Goal: Information Seeking & Learning: Compare options

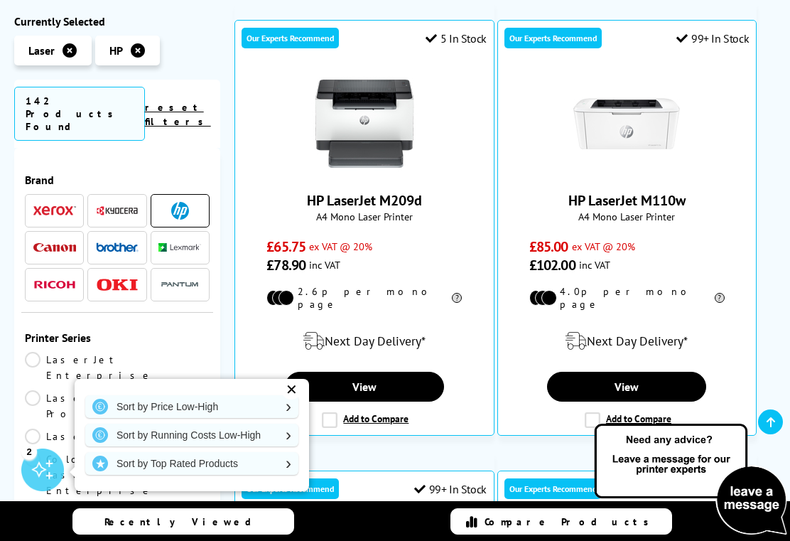
scroll to position [371, 0]
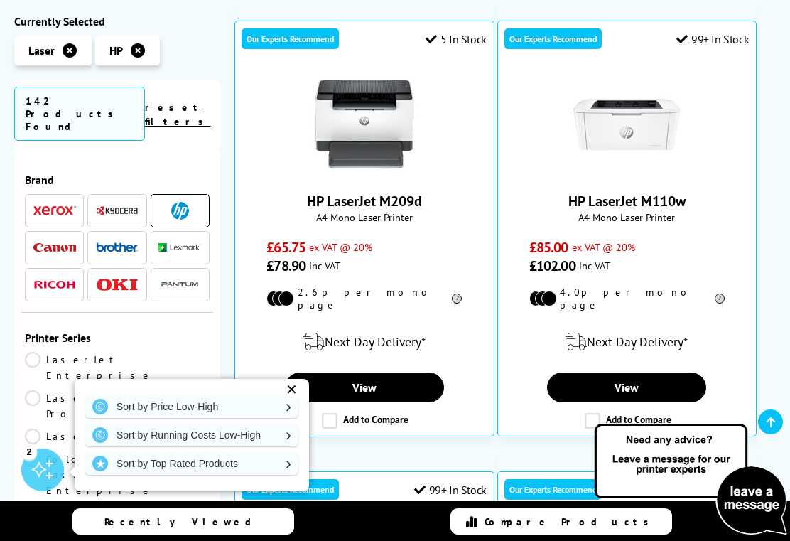
click at [638, 113] on img at bounding box center [627, 124] width 107 height 107
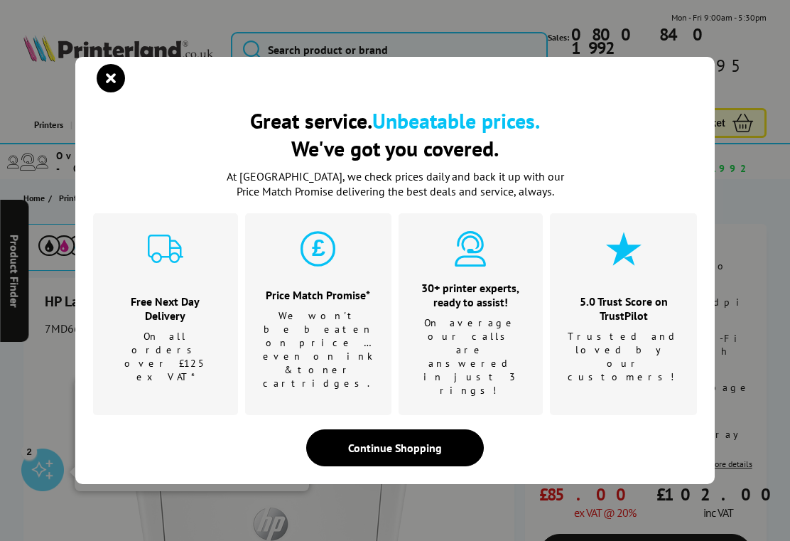
click at [435, 429] on div "Continue Shopping" at bounding box center [395, 447] width 178 height 37
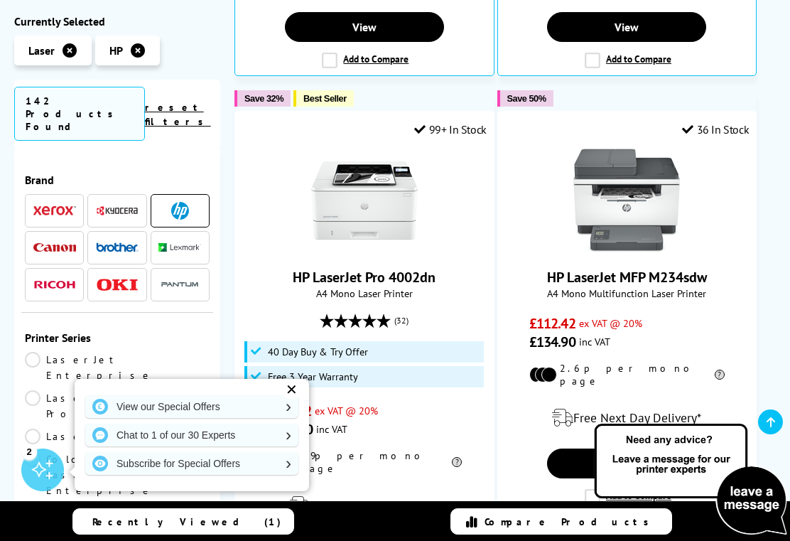
scroll to position [1183, 0]
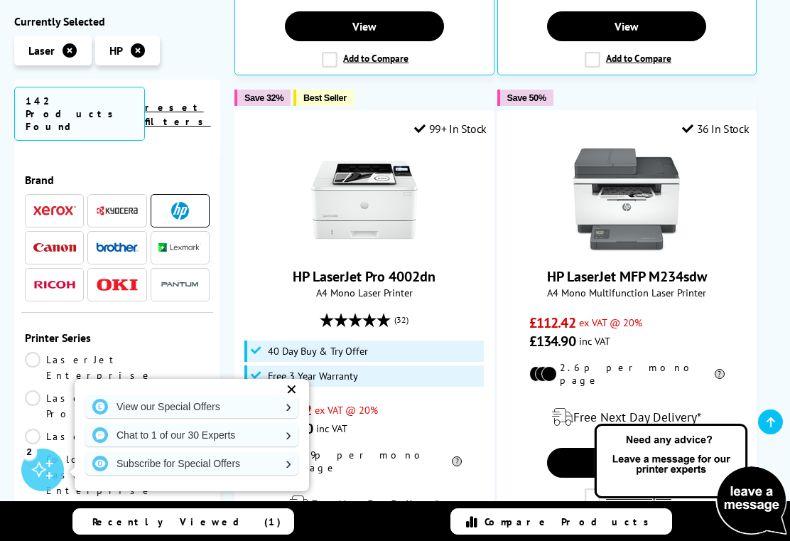
click at [629, 166] on img at bounding box center [627, 199] width 107 height 107
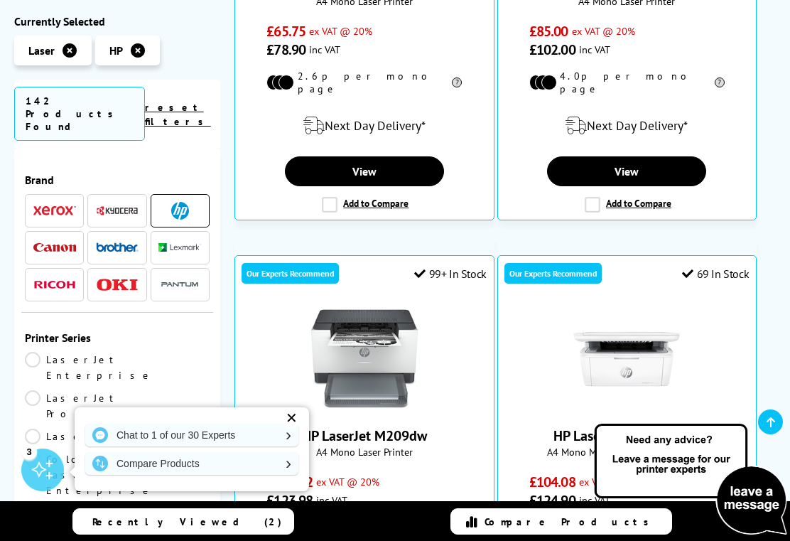
scroll to position [593, 0]
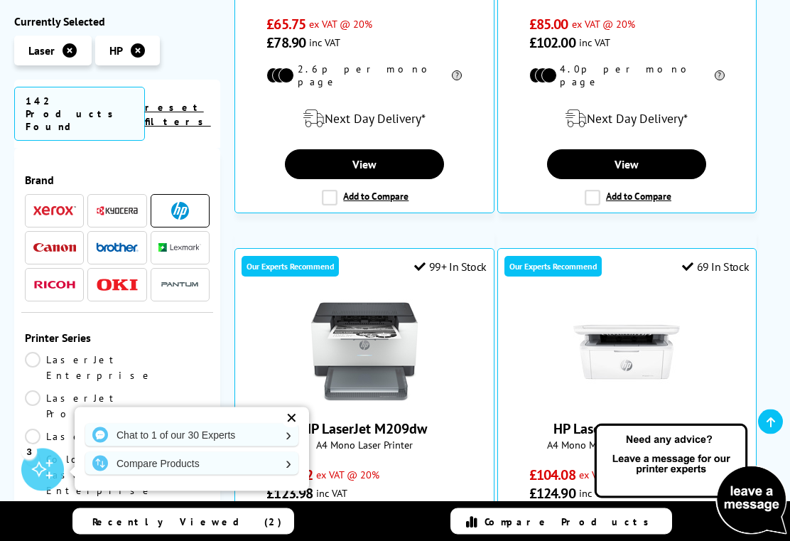
click at [643, 324] on img at bounding box center [627, 352] width 107 height 107
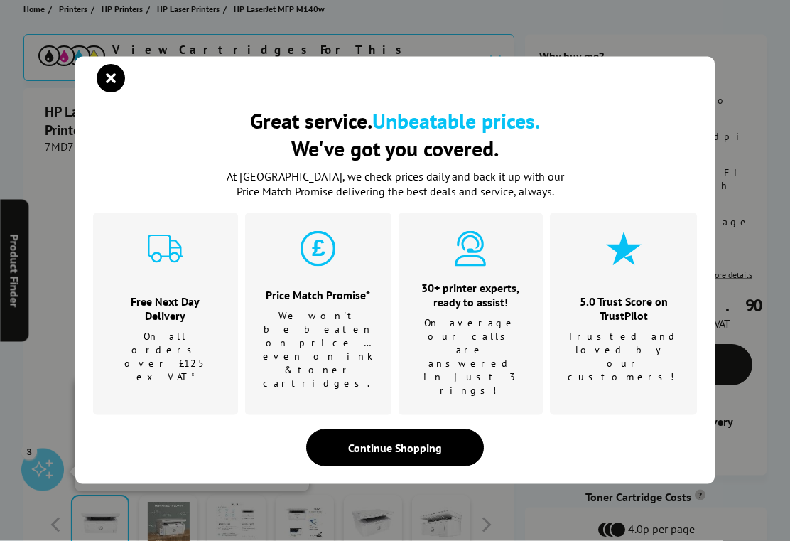
scroll to position [189, 0]
click at [107, 92] on icon "close modal" at bounding box center [111, 78] width 28 height 28
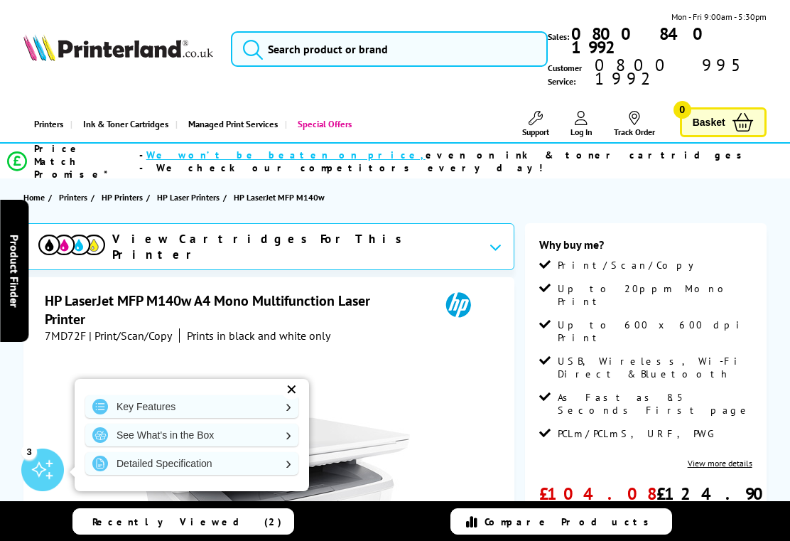
scroll to position [0, 0]
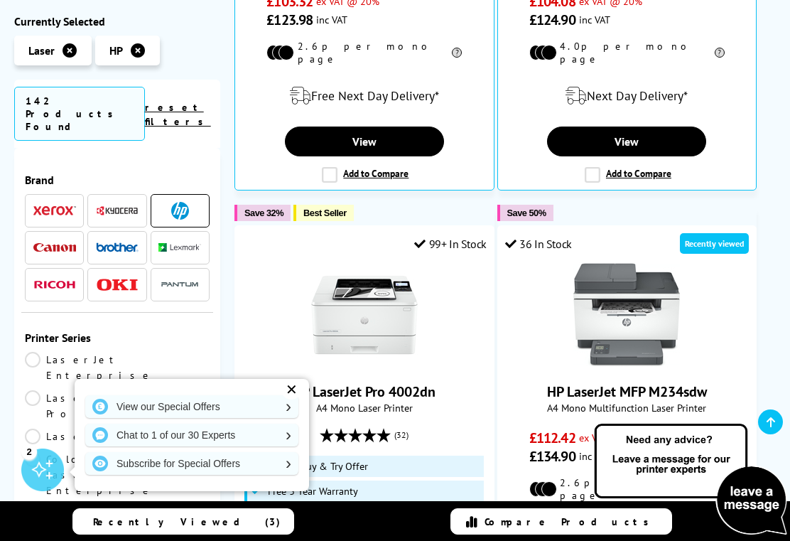
scroll to position [1068, 0]
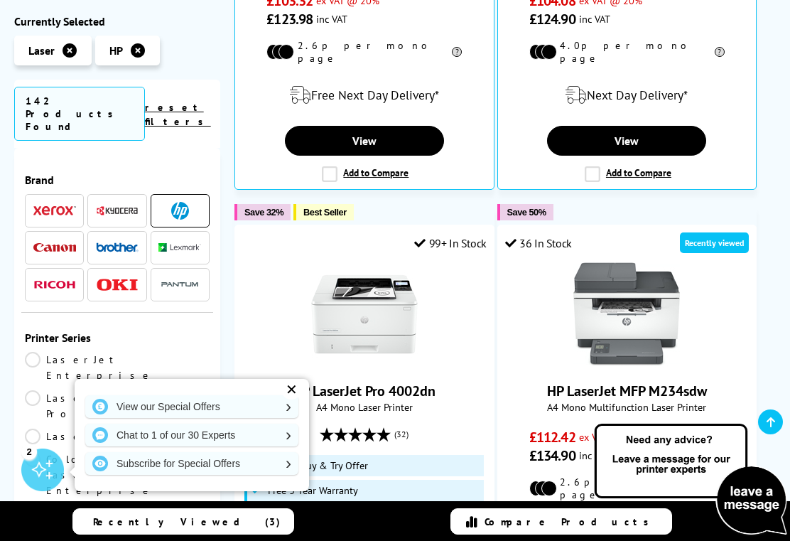
click at [635, 285] on img at bounding box center [627, 314] width 107 height 107
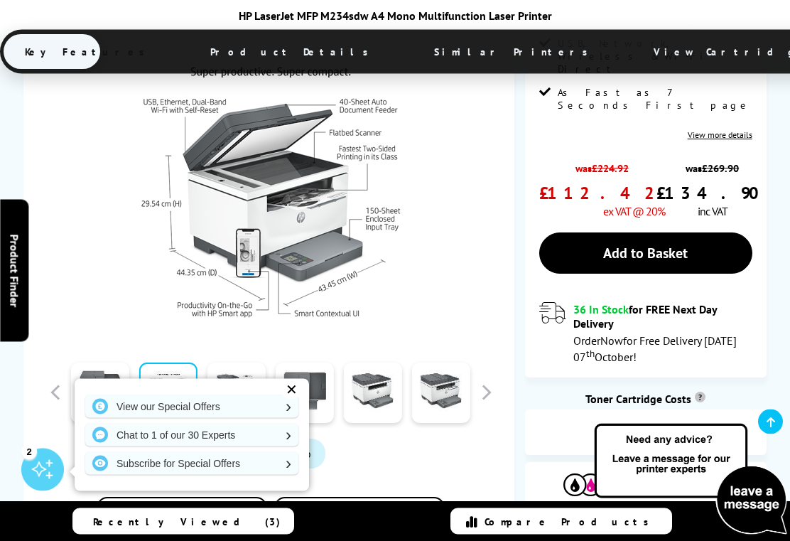
scroll to position [350, 0]
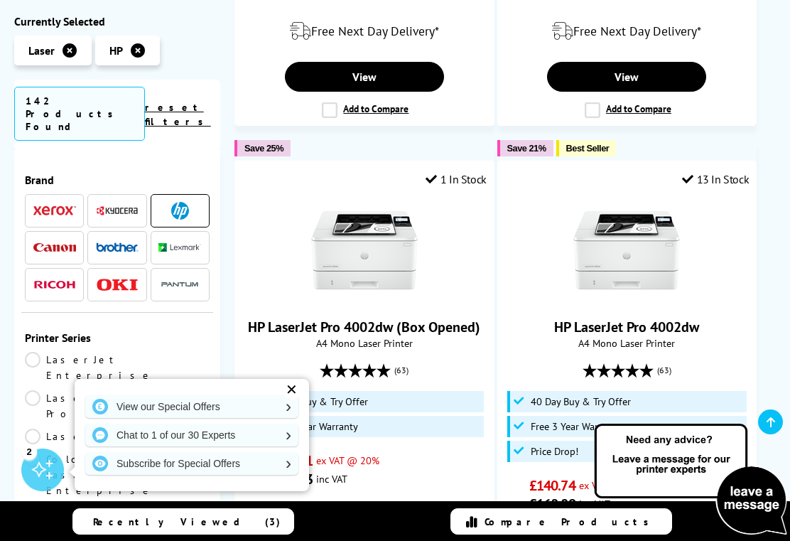
scroll to position [2093, 0]
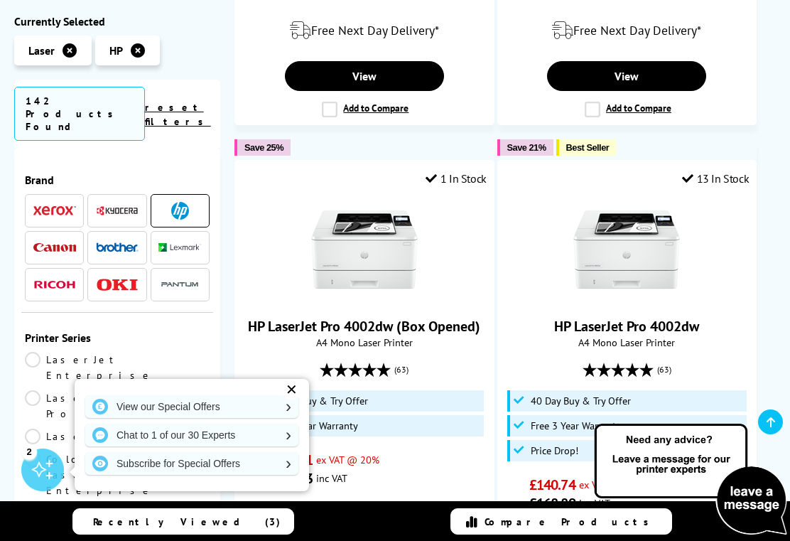
click at [344, 196] on img at bounding box center [364, 249] width 107 height 107
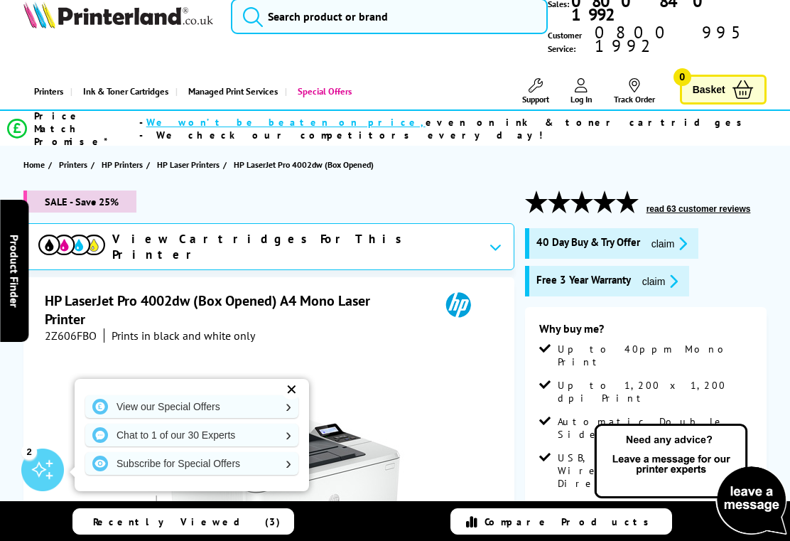
scroll to position [34, 0]
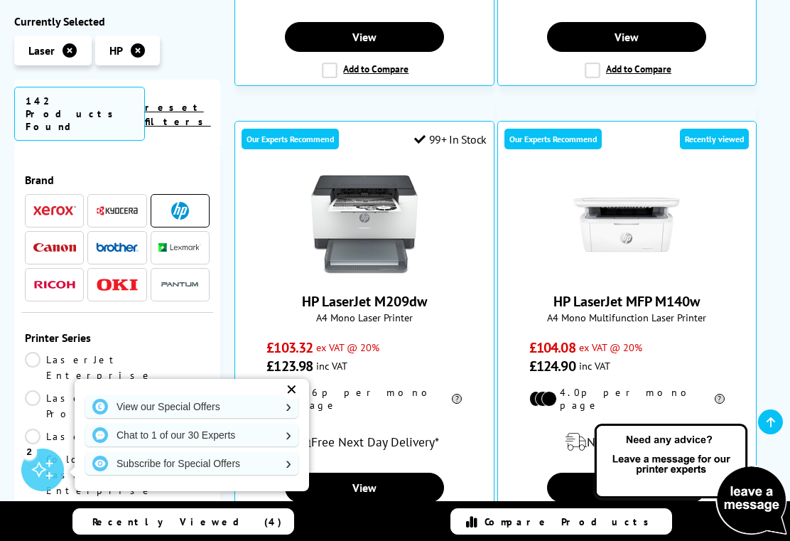
scroll to position [715, 0]
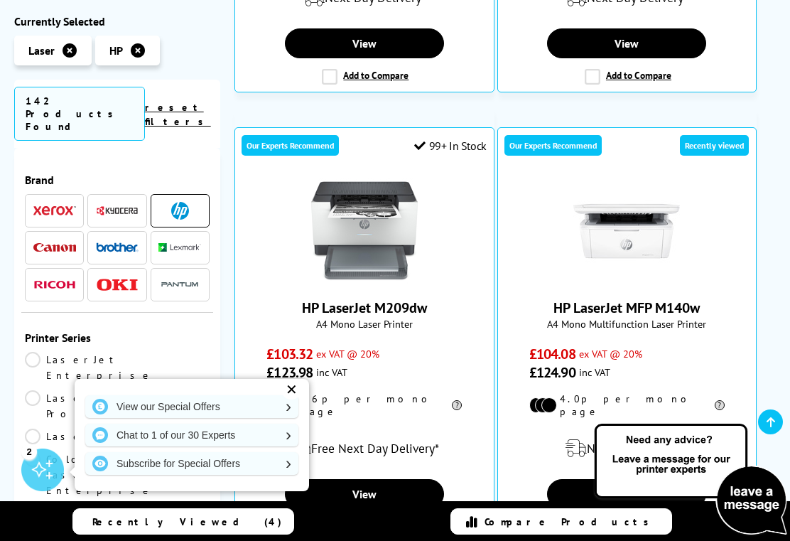
click at [633, 221] on img at bounding box center [627, 231] width 107 height 107
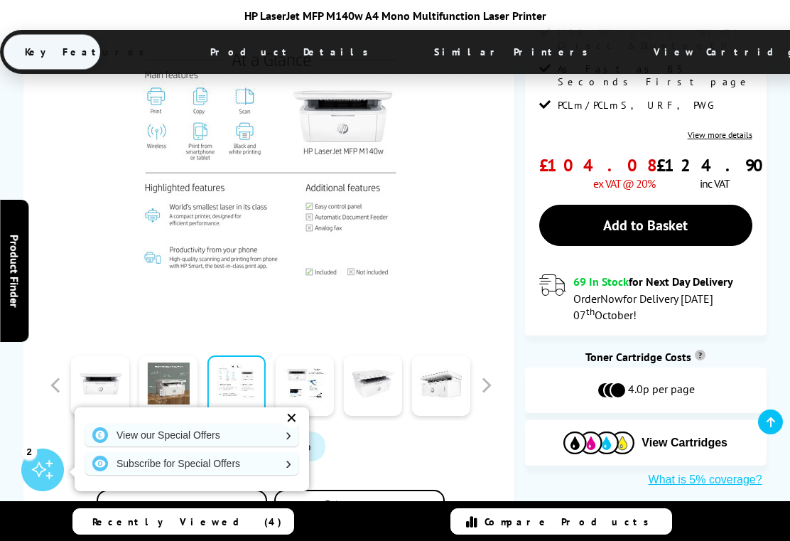
scroll to position [330, 0]
